Goal: Transaction & Acquisition: Purchase product/service

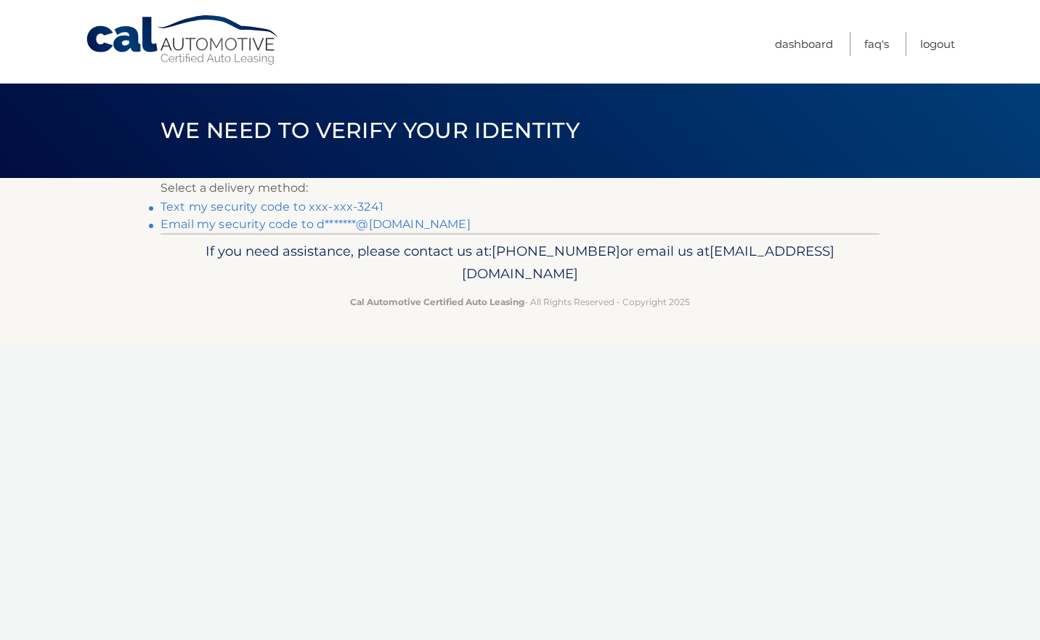
click at [367, 205] on link "Text my security code to xxx-xxx-3241" at bounding box center [271, 207] width 223 height 14
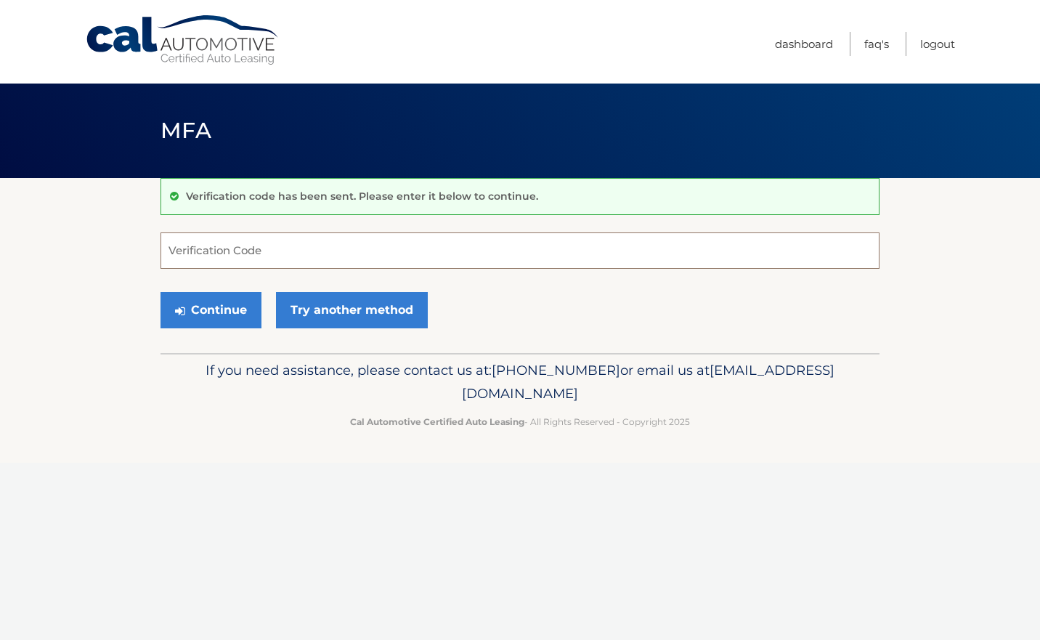
click at [314, 252] on input "Verification Code" at bounding box center [519, 250] width 719 height 36
type input "842059"
click at [215, 309] on button "Continue" at bounding box center [210, 310] width 101 height 36
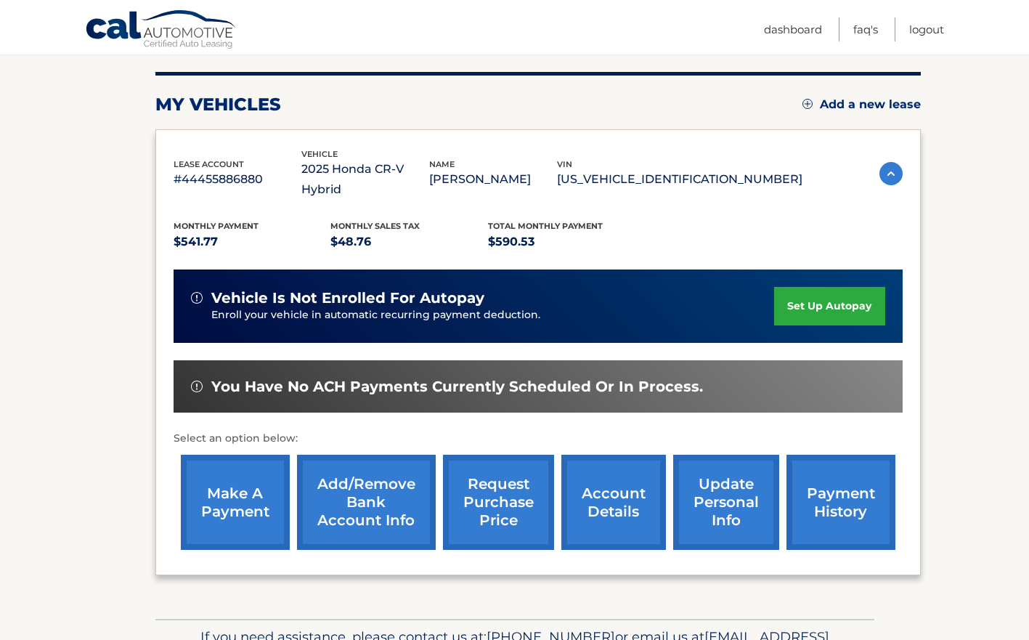
scroll to position [173, 0]
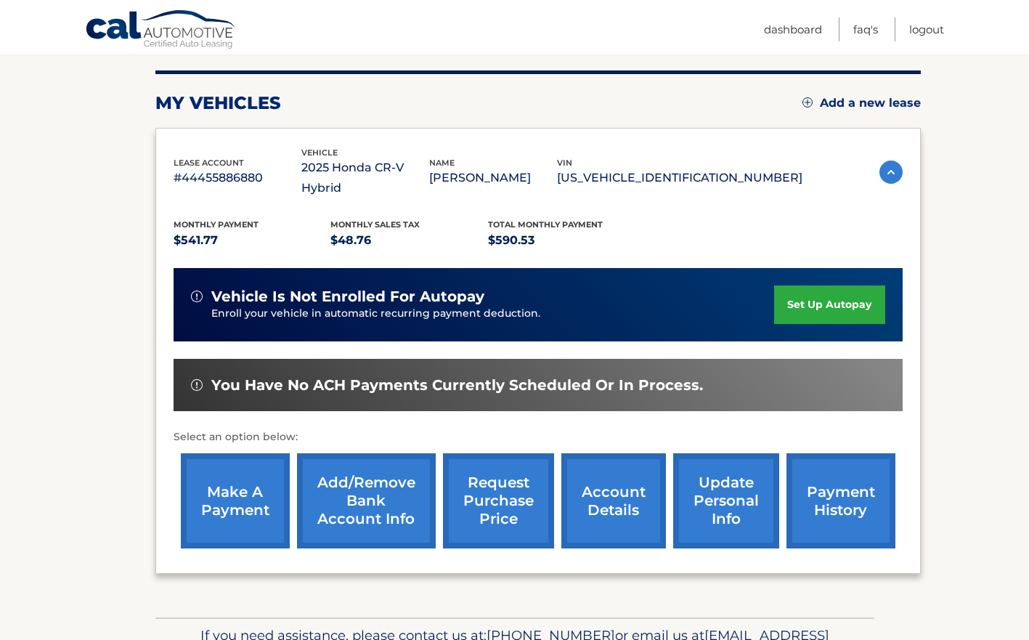
click at [237, 479] on link "make a payment" at bounding box center [235, 500] width 109 height 95
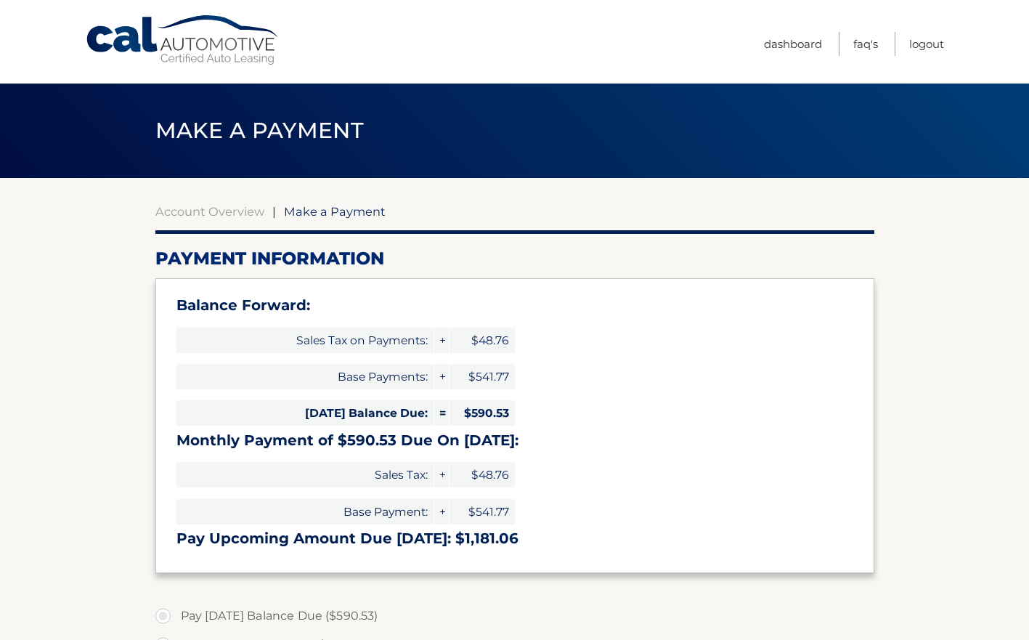
select select "M2ZhNzU0NDItNDRhYy00MWE1LWJmNzEtNWQ4M2QxZTU2MzU2"
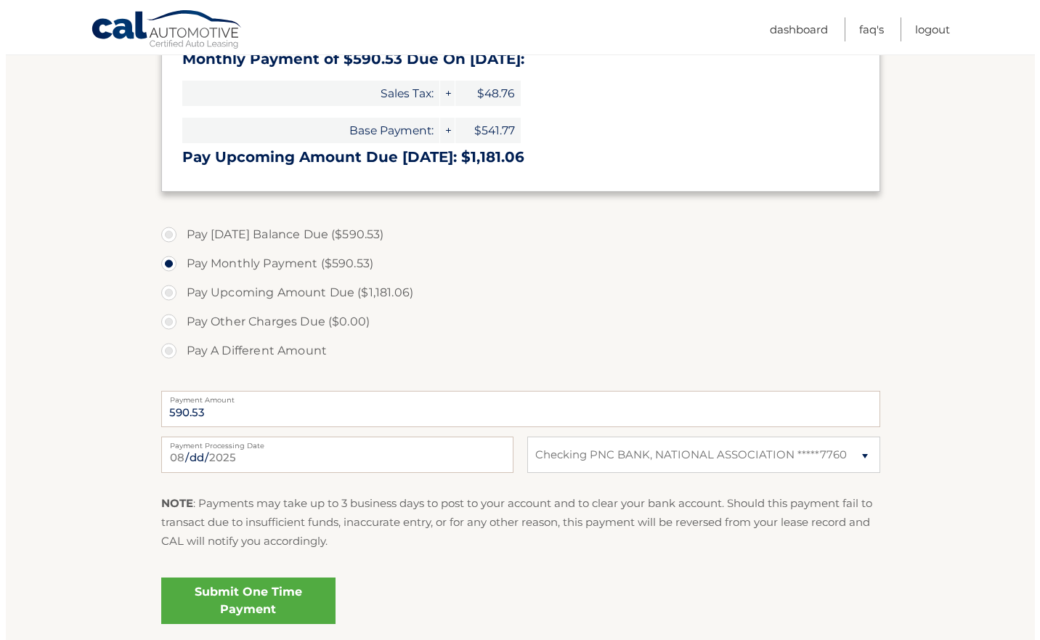
scroll to position [402, 0]
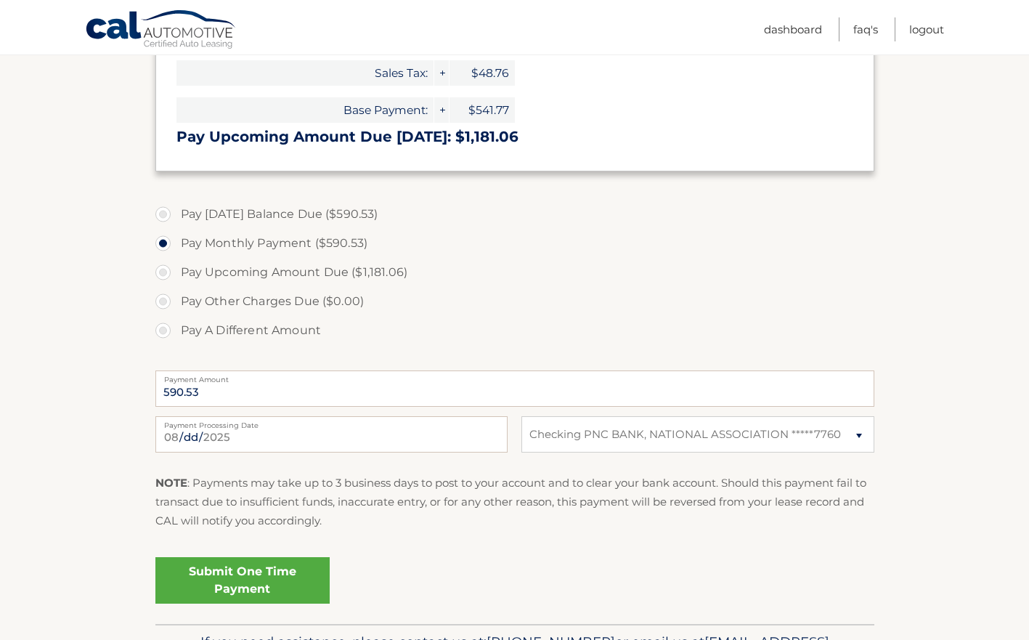
click at [251, 583] on link "Submit One Time Payment" at bounding box center [242, 580] width 174 height 46
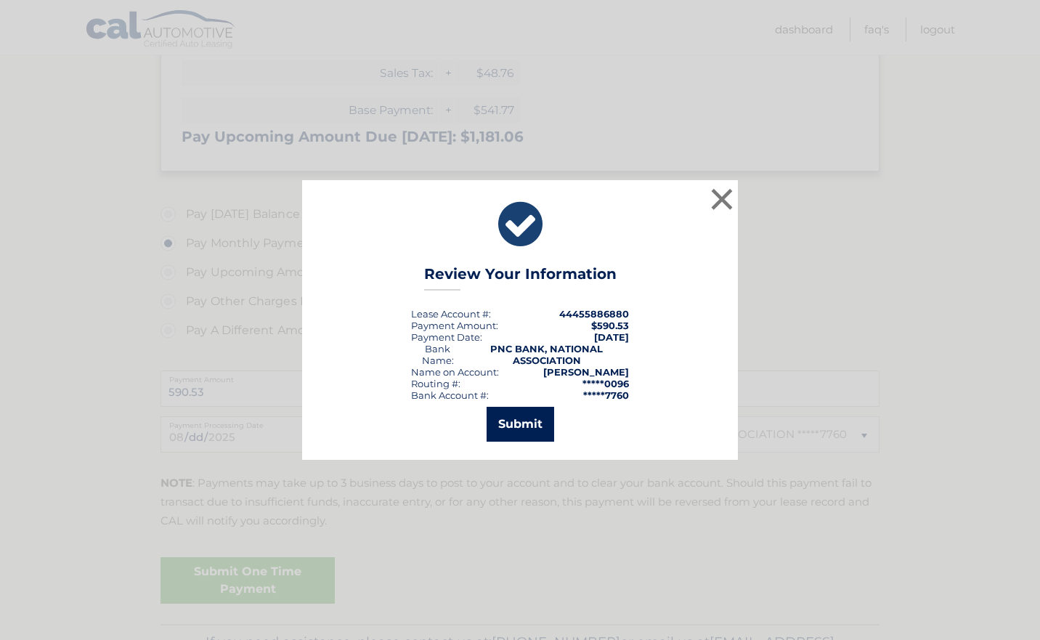
click at [523, 425] on button "Submit" at bounding box center [520, 424] width 68 height 35
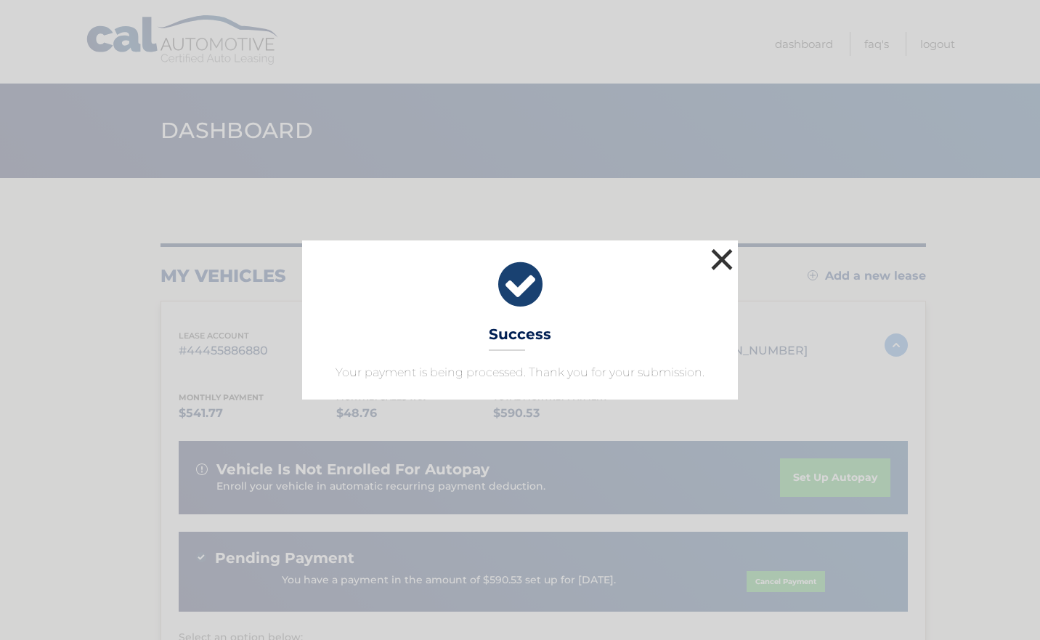
click at [720, 249] on button "×" at bounding box center [721, 259] width 29 height 29
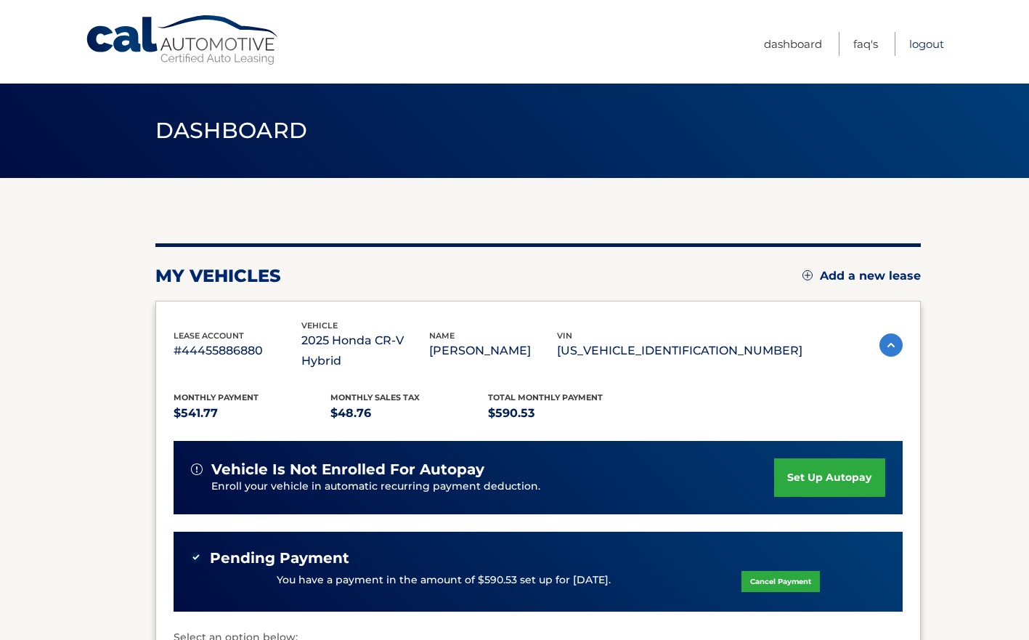
click at [931, 44] on link "Logout" at bounding box center [926, 44] width 35 height 24
